Goal: Contribute content

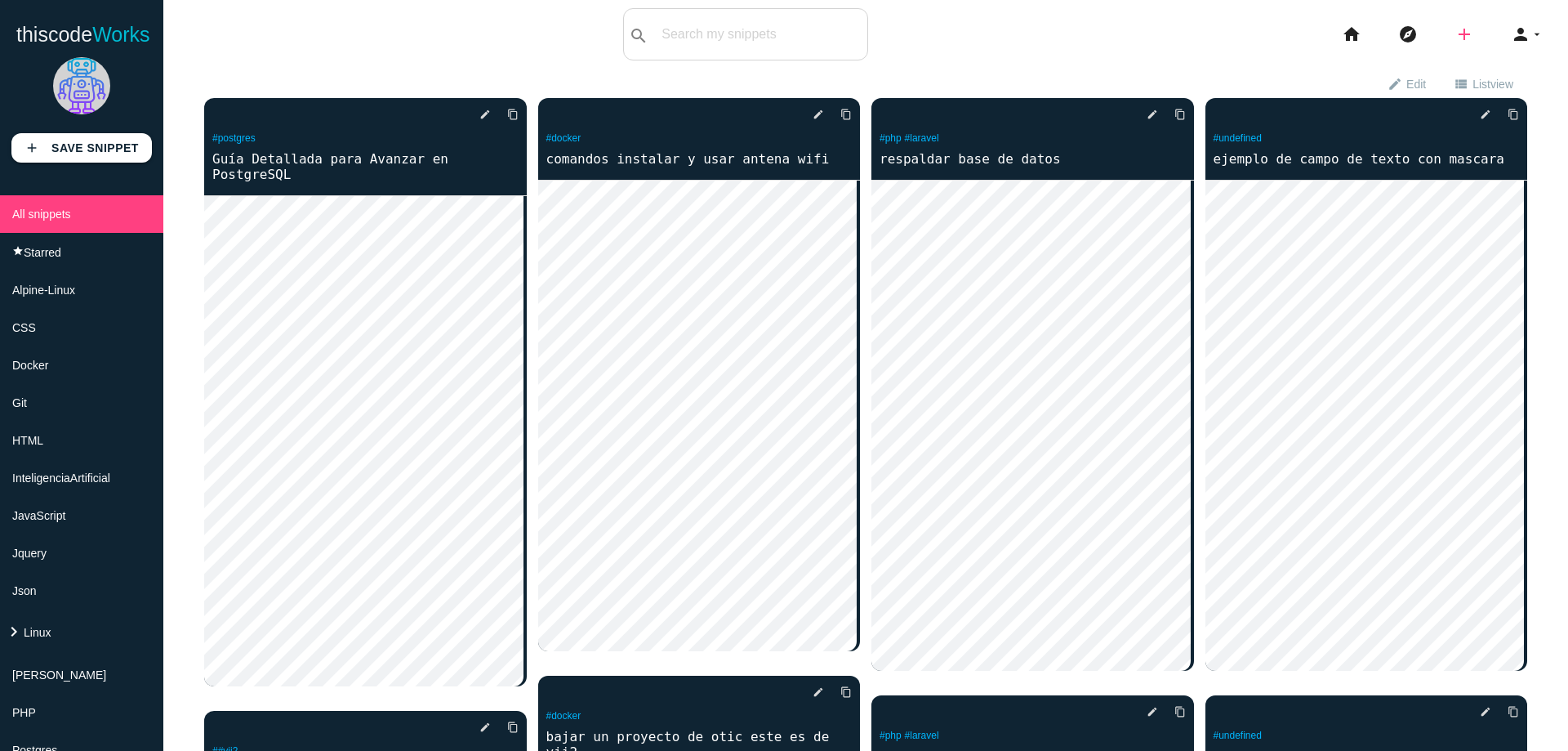
click at [1454, 31] on icon "add" at bounding box center [1464, 34] width 20 height 52
click at [1455, 31] on icon "code" at bounding box center [1465, 29] width 20 height 18
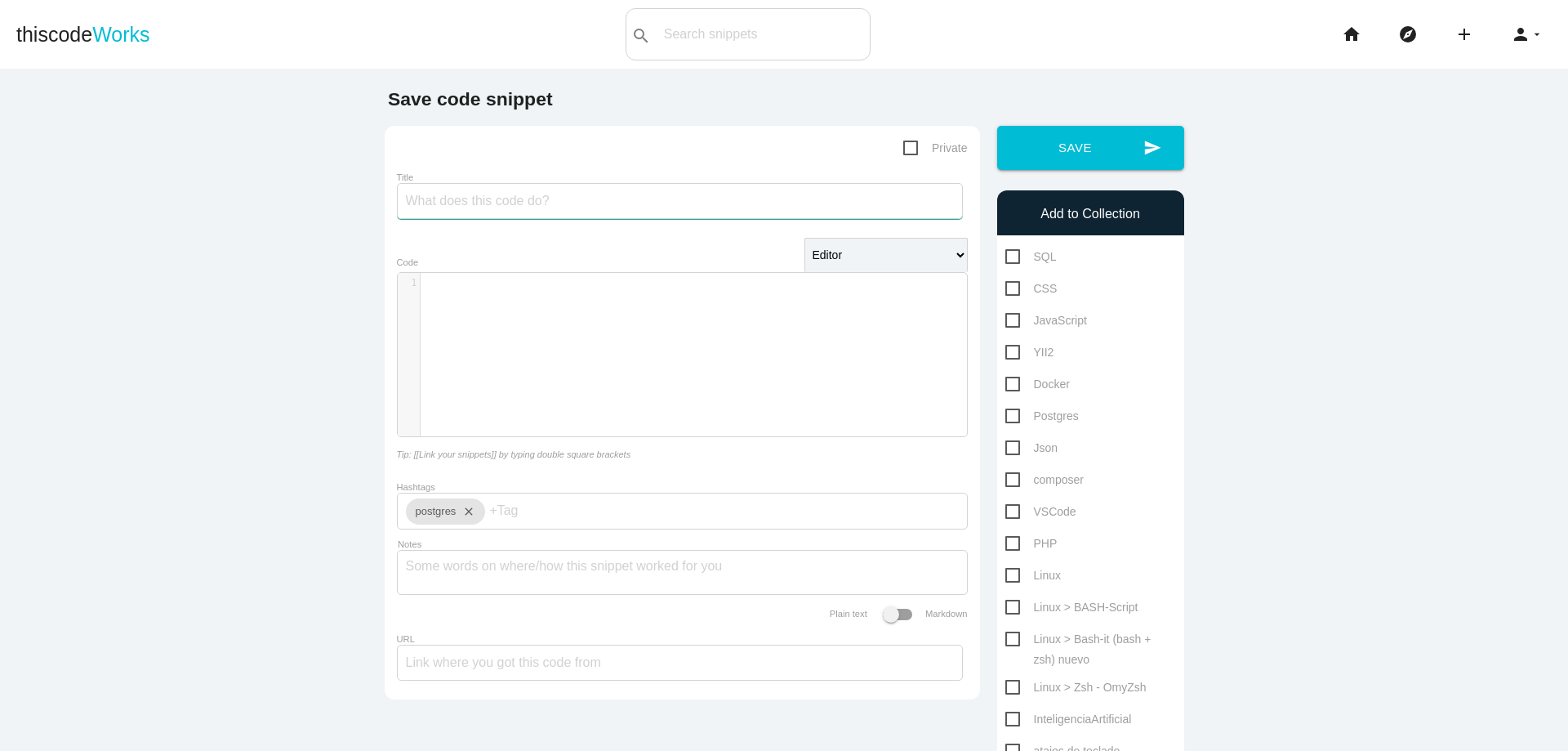
click at [695, 208] on input "Title" at bounding box center [680, 201] width 566 height 36
type input "proceso para guardar un formulario en yii2"
click at [679, 335] on div "​ x 1 ​" at bounding box center [694, 366] width 594 height 188
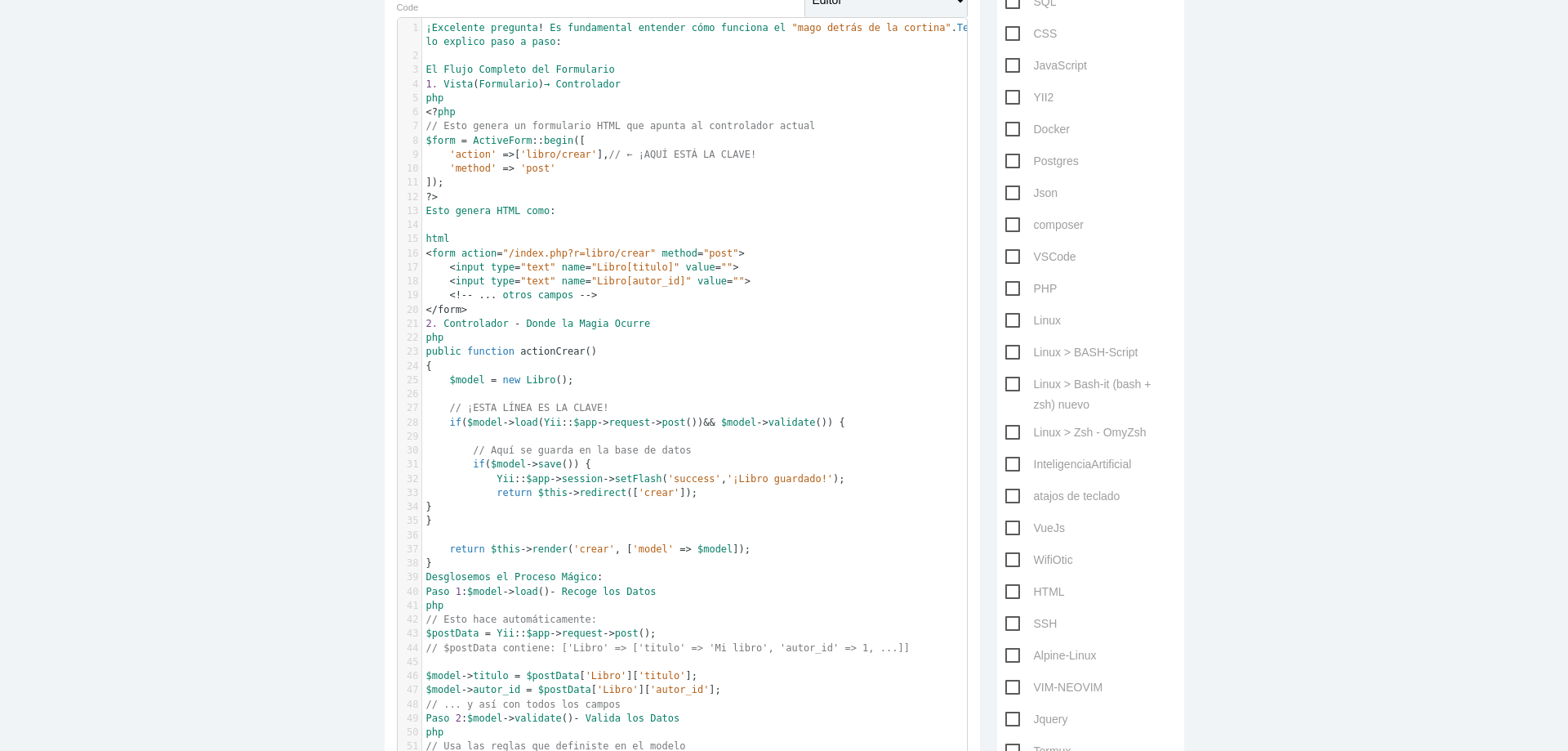
scroll to position [115, 0]
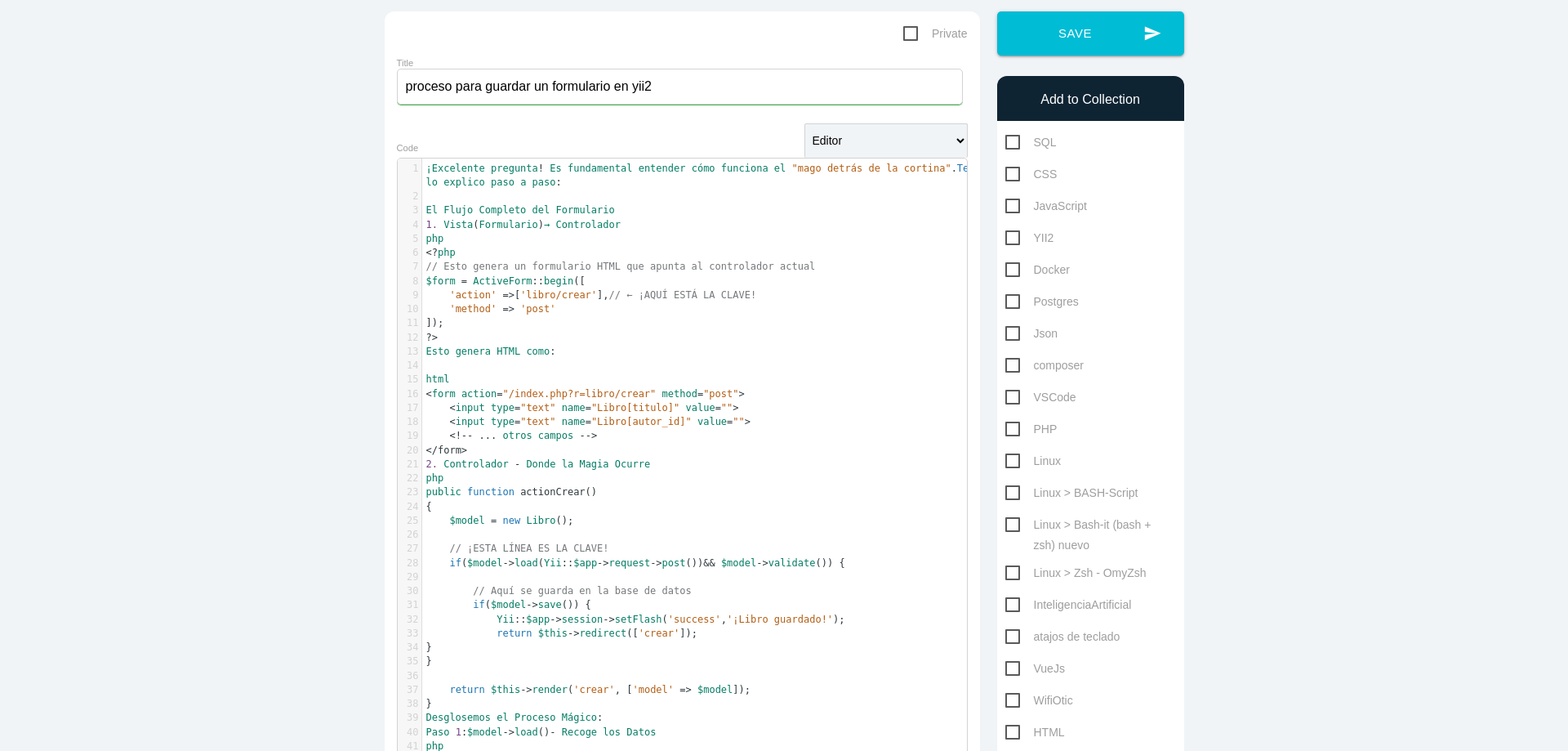
click at [1011, 239] on span "YII2" at bounding box center [1030, 238] width 49 height 20
click at [1011, 238] on input "YII2" at bounding box center [1011, 234] width 11 height 11
checkbox input "true"
click at [1084, 40] on button "send Save" at bounding box center [1091, 34] width 187 height 45
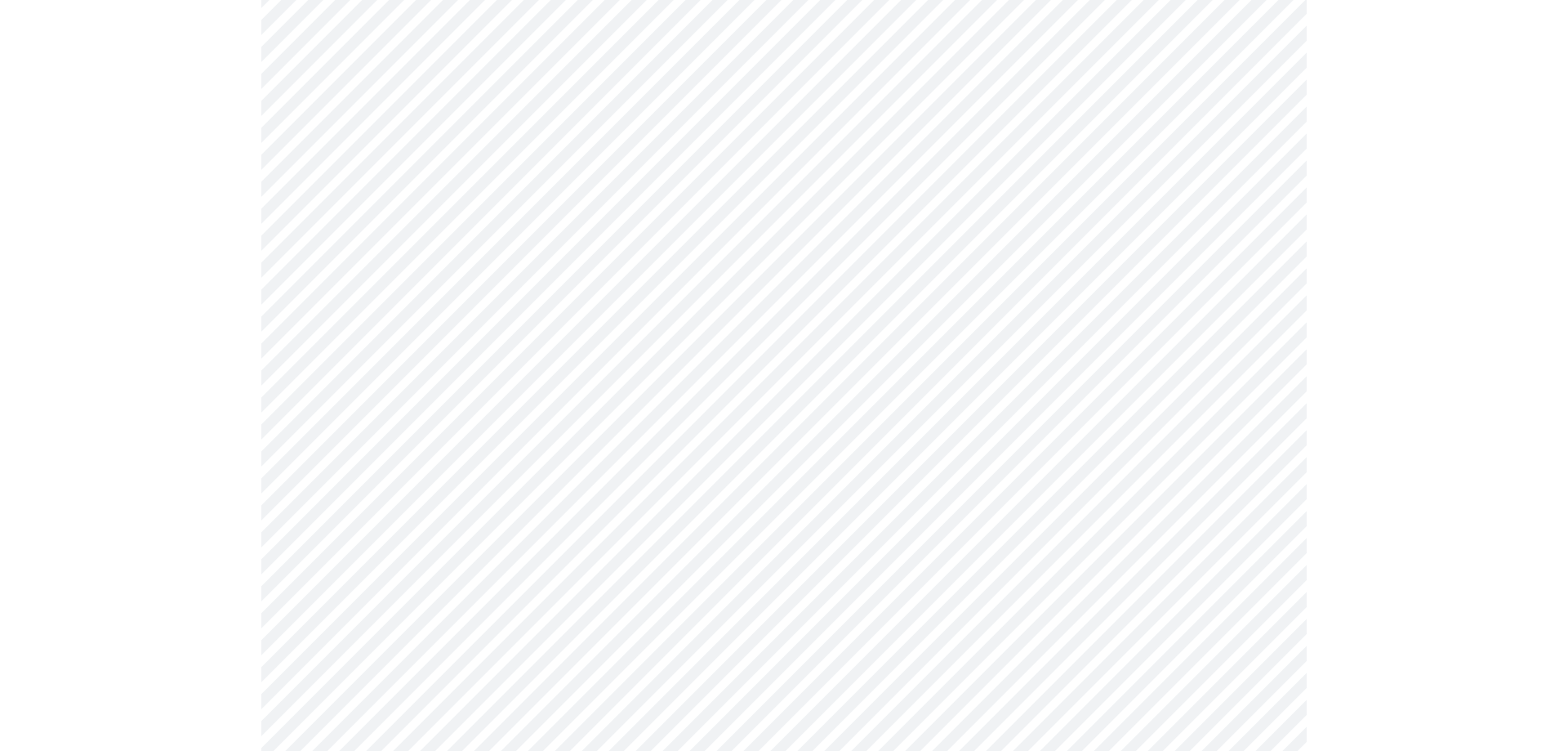
scroll to position [882, 0]
